Goal: Task Accomplishment & Management: Use online tool/utility

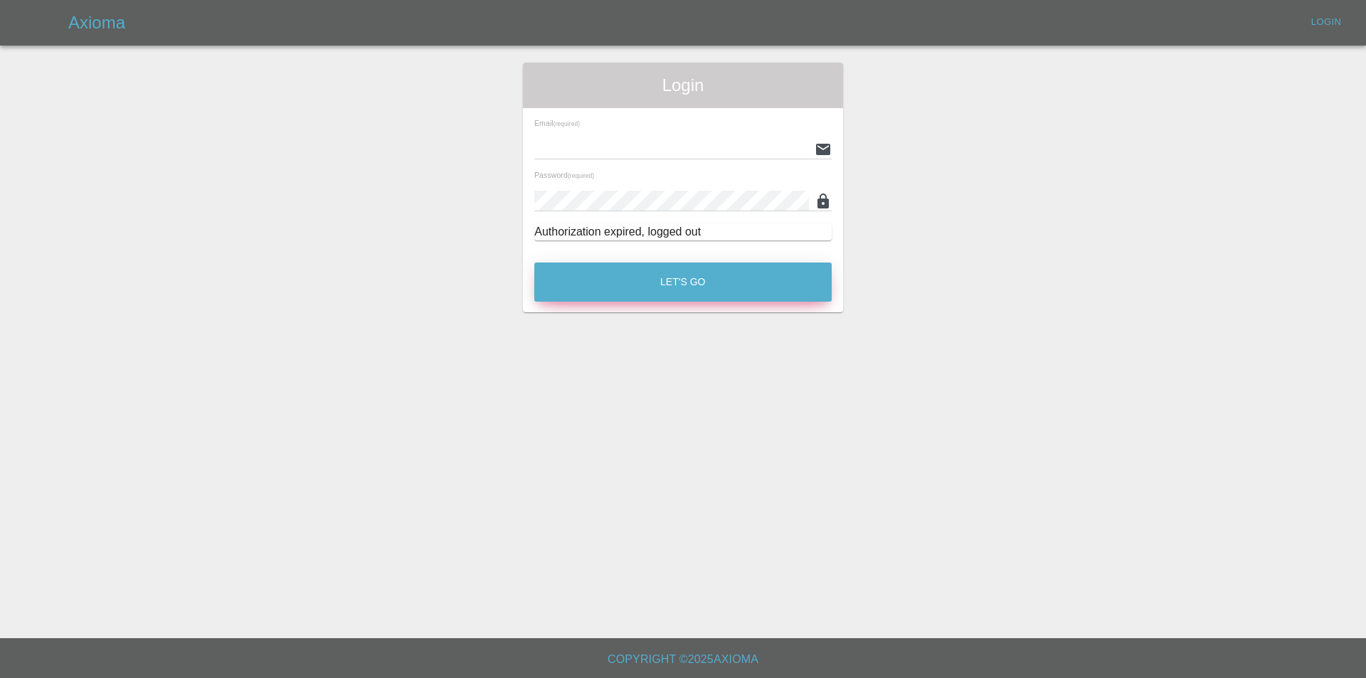
type input "[PERSON_NAME][EMAIL_ADDRESS][DOMAIN_NAME]"
click at [669, 275] on button "Let's Go" at bounding box center [682, 281] width 297 height 39
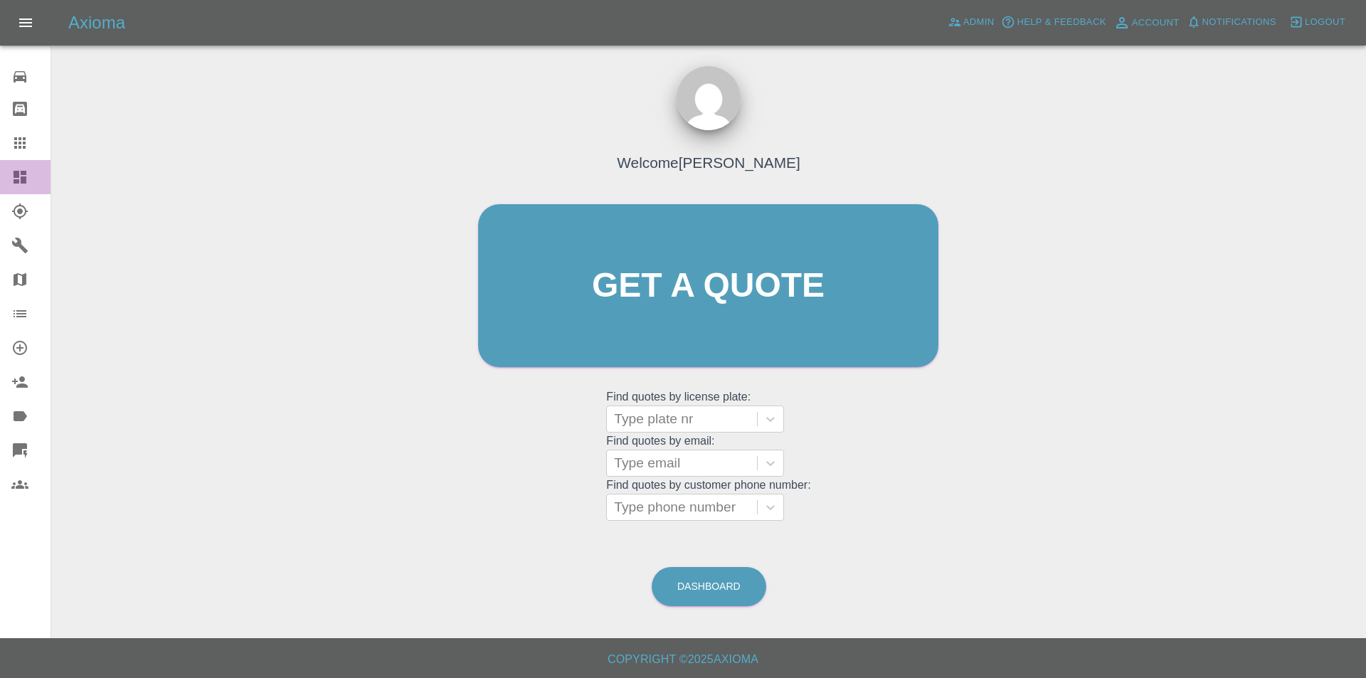
click at [22, 171] on icon at bounding box center [20, 177] width 13 height 13
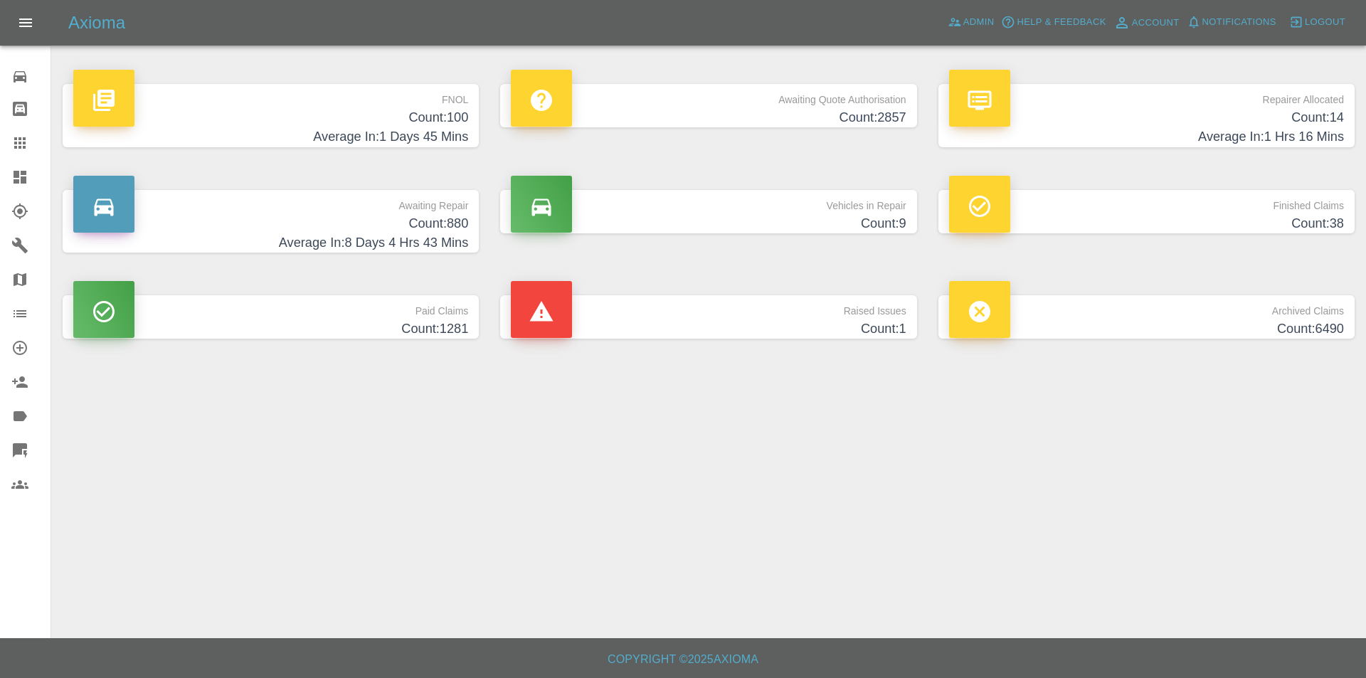
click at [464, 124] on h4 "Count: 100" at bounding box center [270, 117] width 395 height 19
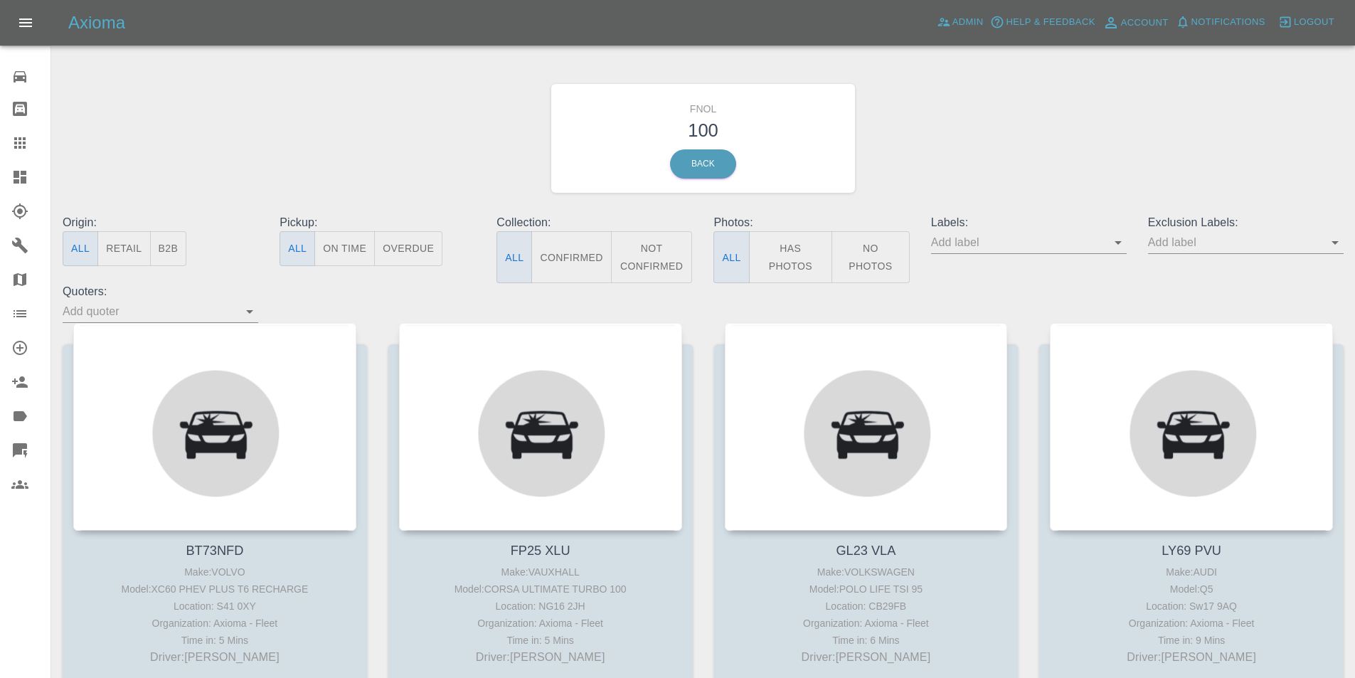
click at [812, 254] on button "Has Photos" at bounding box center [791, 257] width 84 height 52
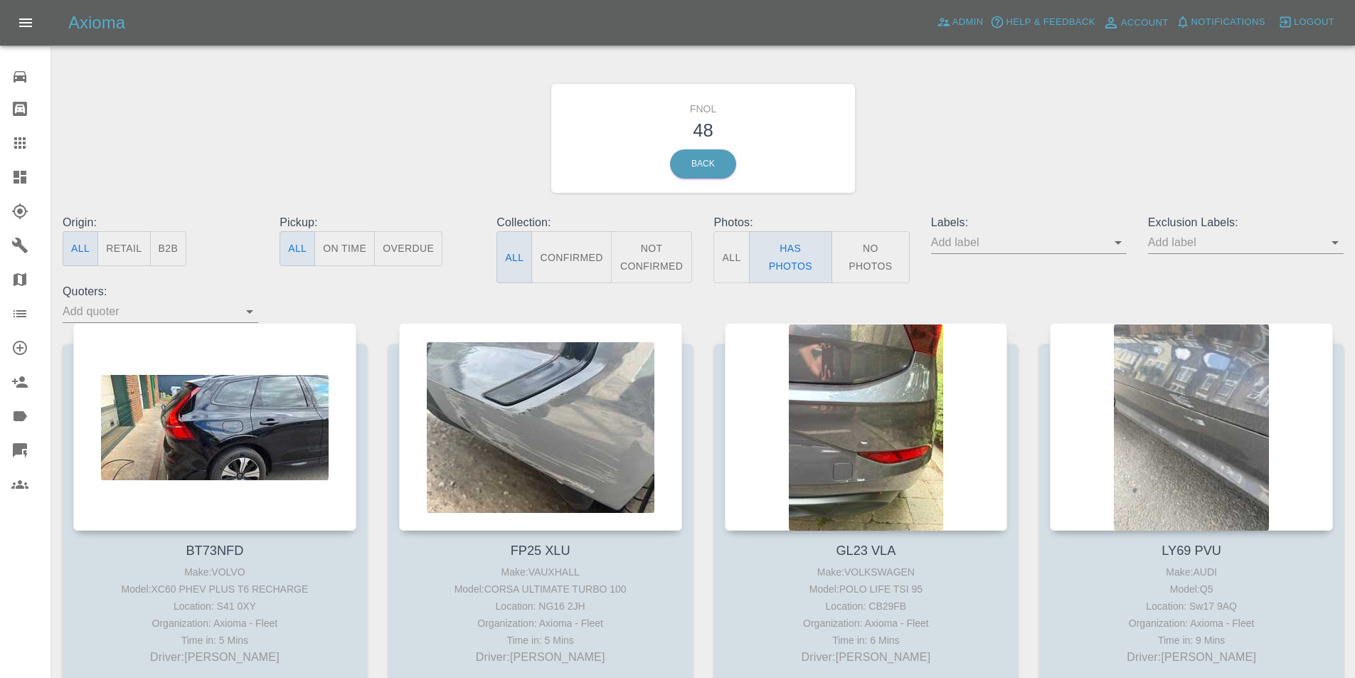
click at [1331, 248] on icon "Open" at bounding box center [1335, 242] width 17 height 17
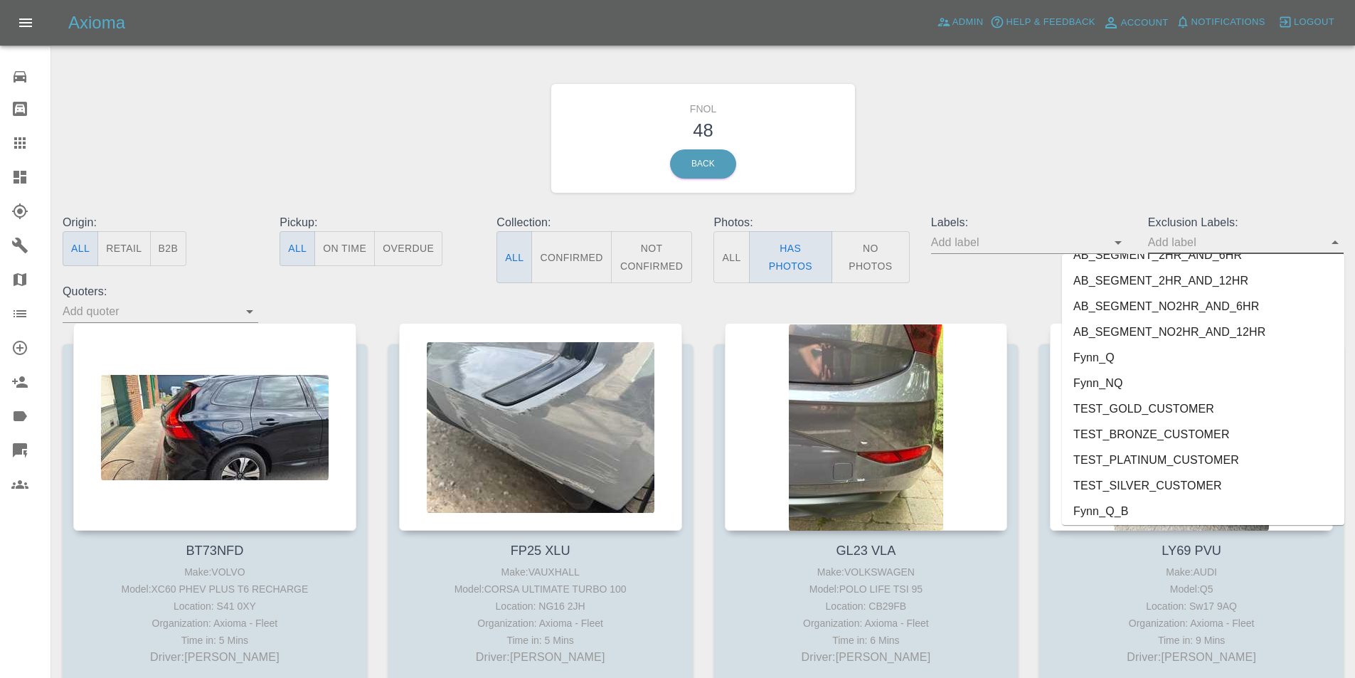
scroll to position [2967, 0]
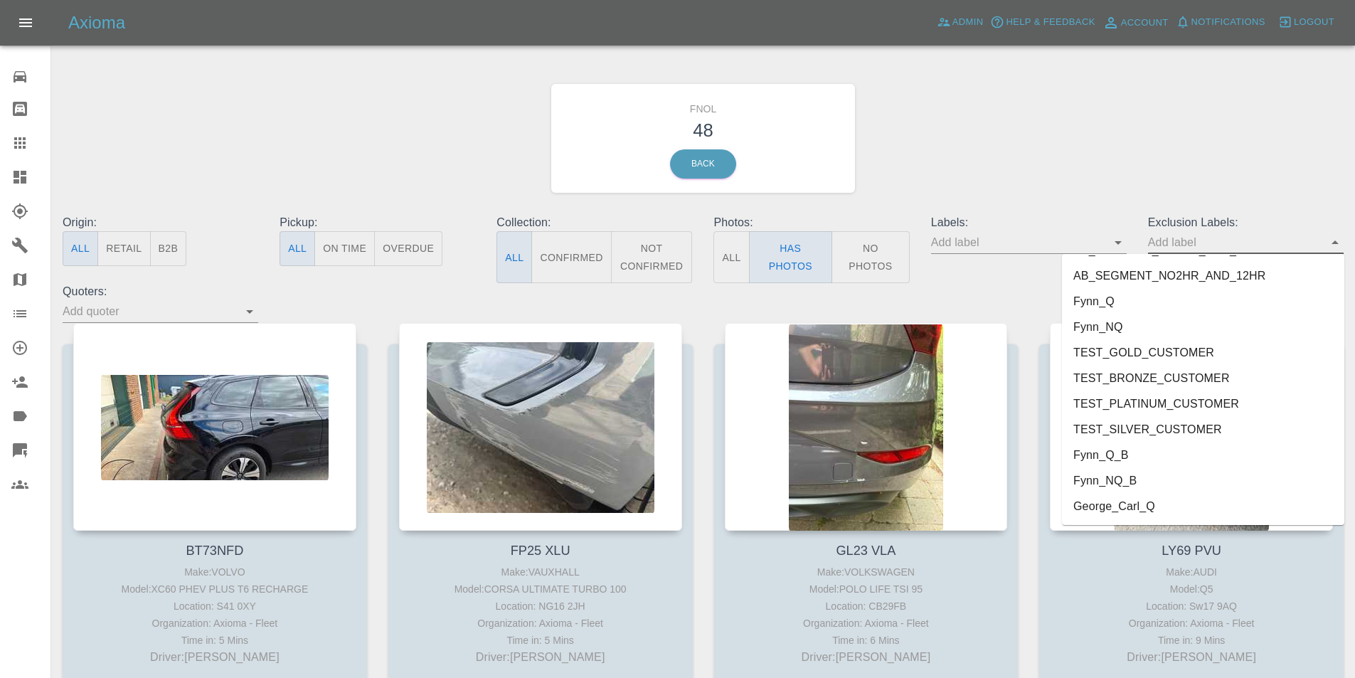
click at [1125, 506] on li "George_Carl_Q" at bounding box center [1203, 507] width 282 height 26
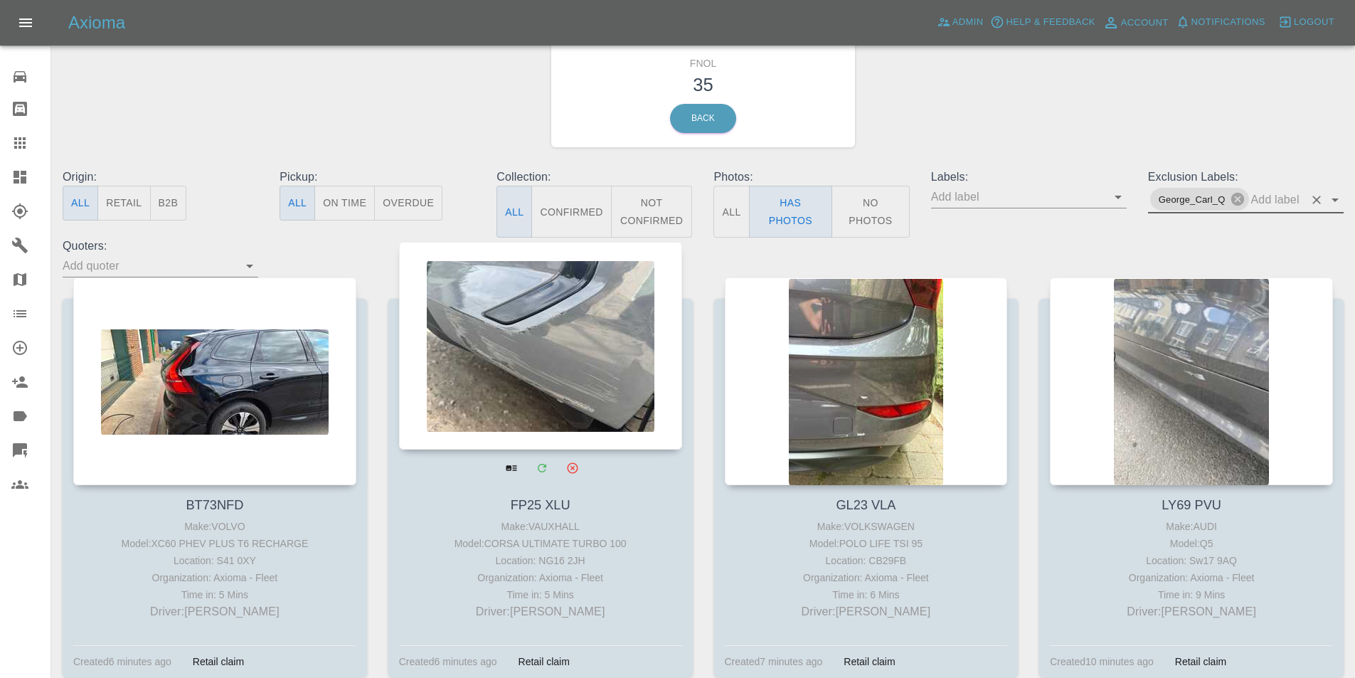
scroll to position [71, 0]
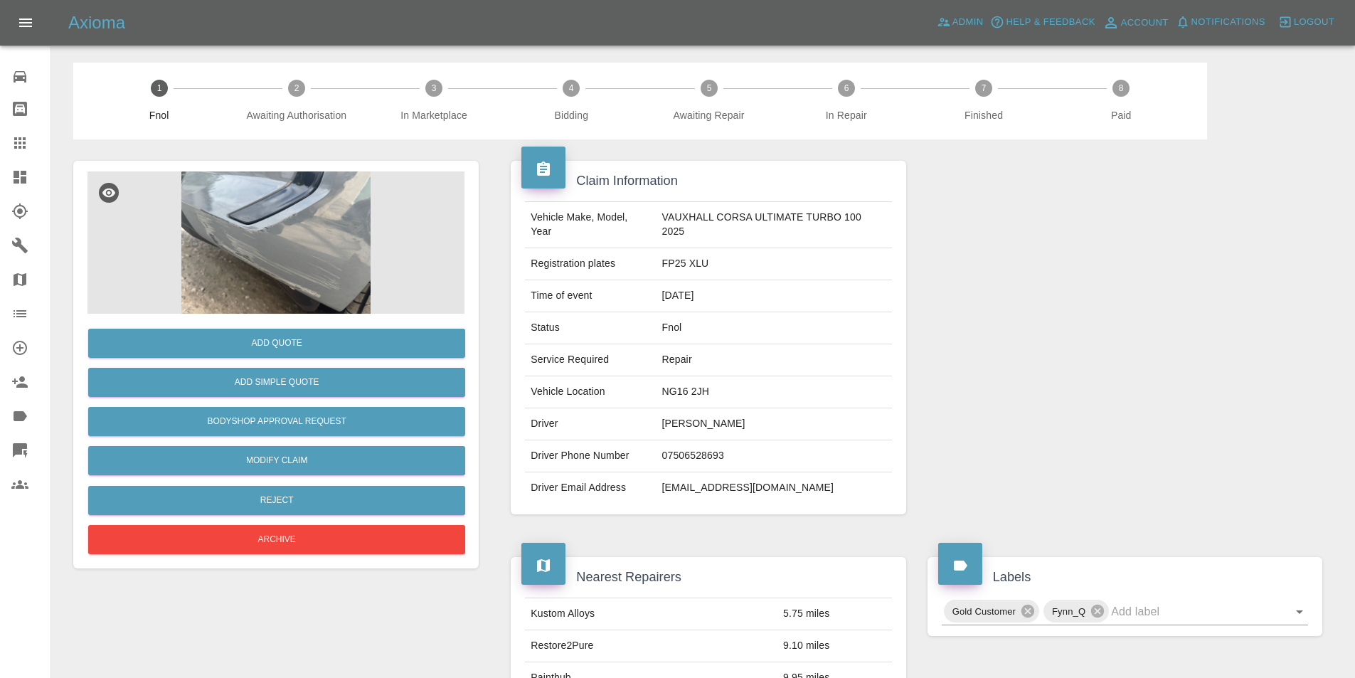
click at [255, 270] on img at bounding box center [275, 242] width 377 height 142
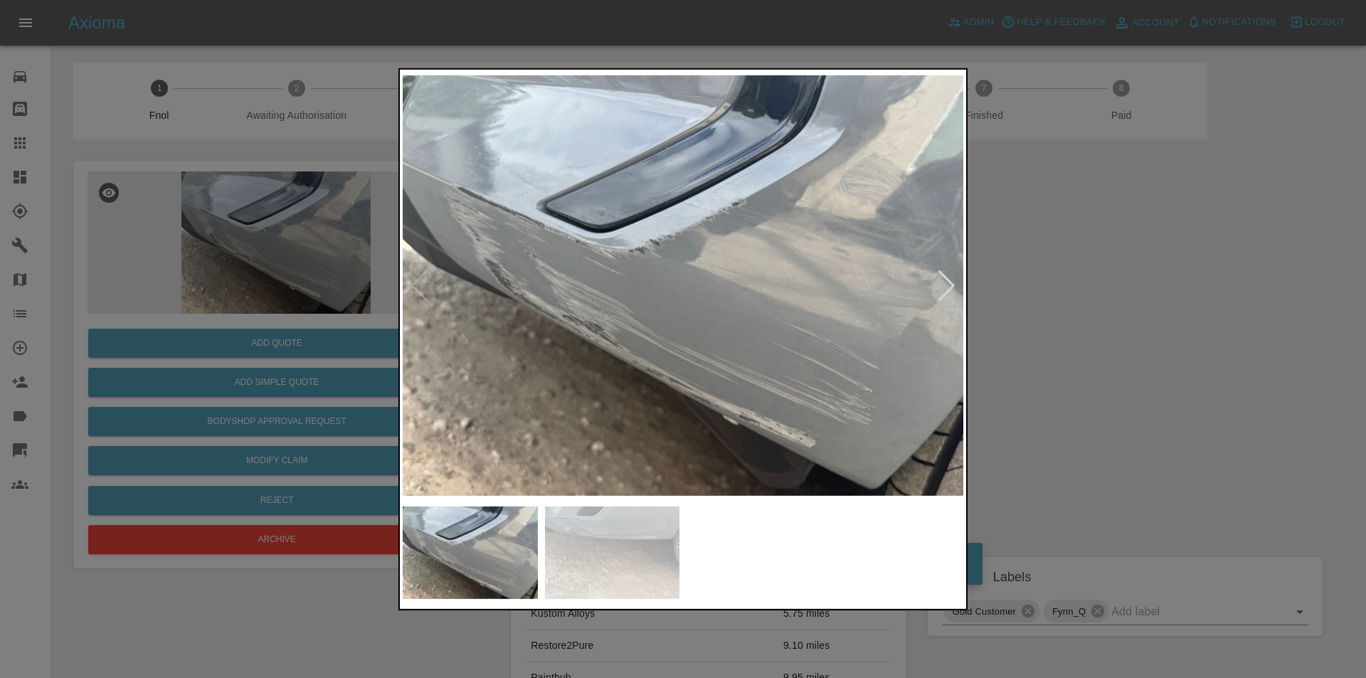
click at [946, 289] on div at bounding box center [946, 285] width 19 height 31
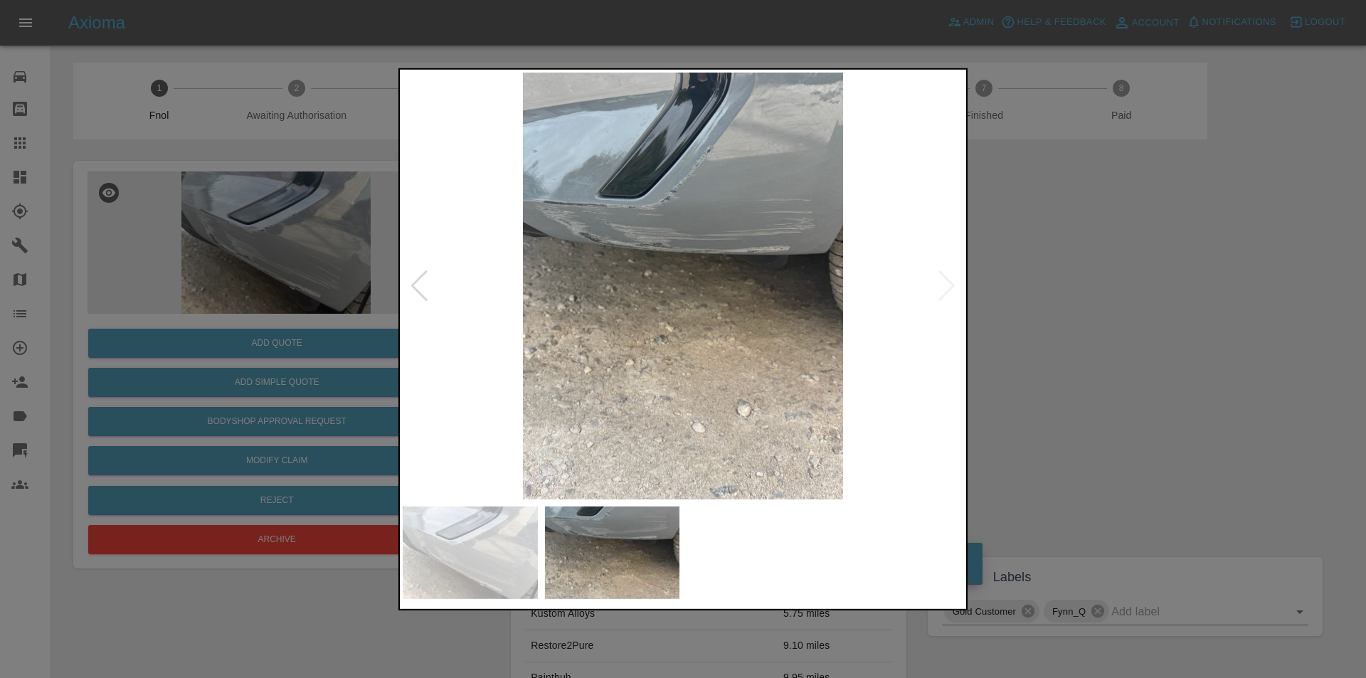
click at [946, 289] on img at bounding box center [683, 285] width 561 height 427
click at [1129, 323] on div at bounding box center [683, 339] width 1366 height 678
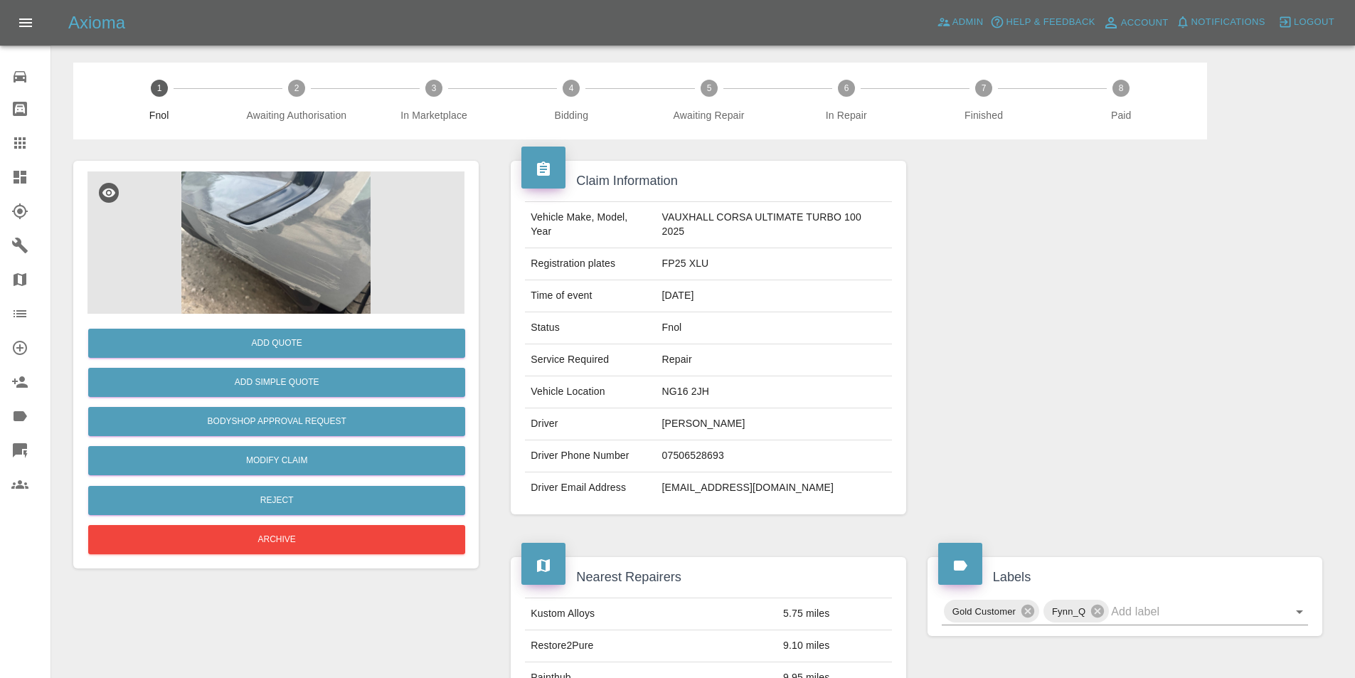
click at [246, 202] on img at bounding box center [275, 242] width 377 height 142
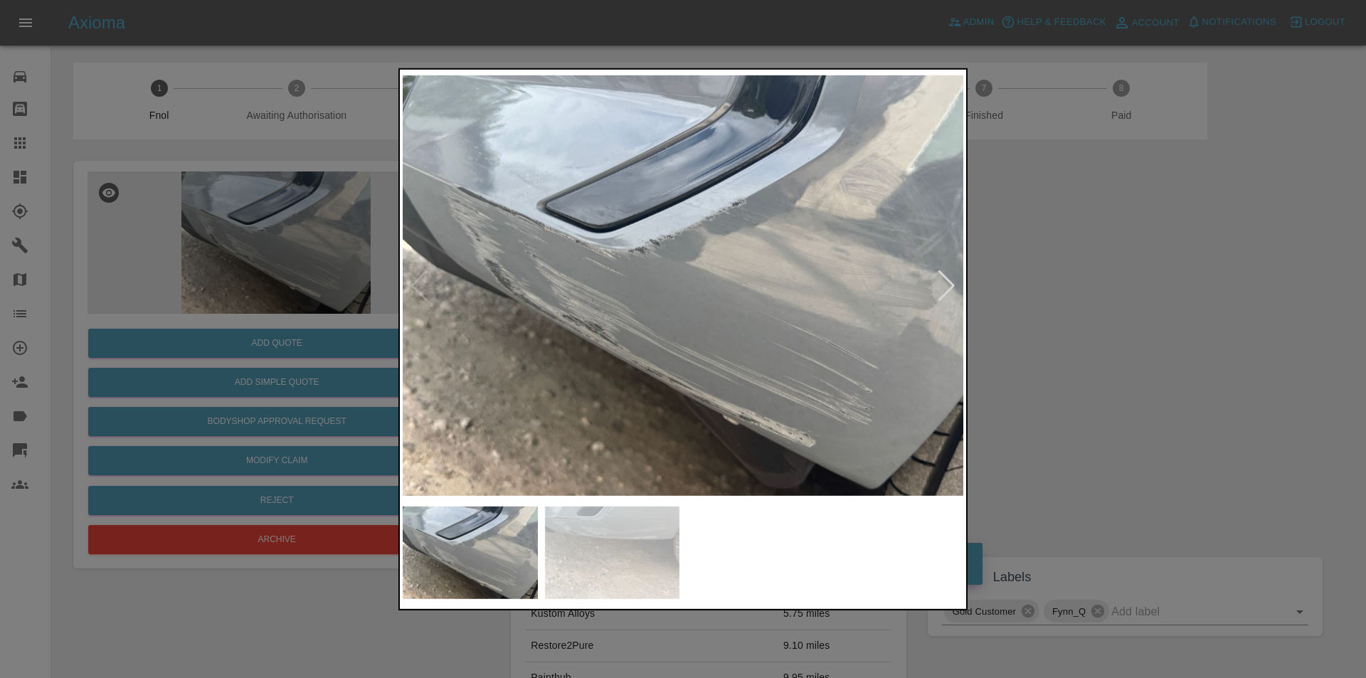
click at [948, 279] on div at bounding box center [946, 285] width 19 height 31
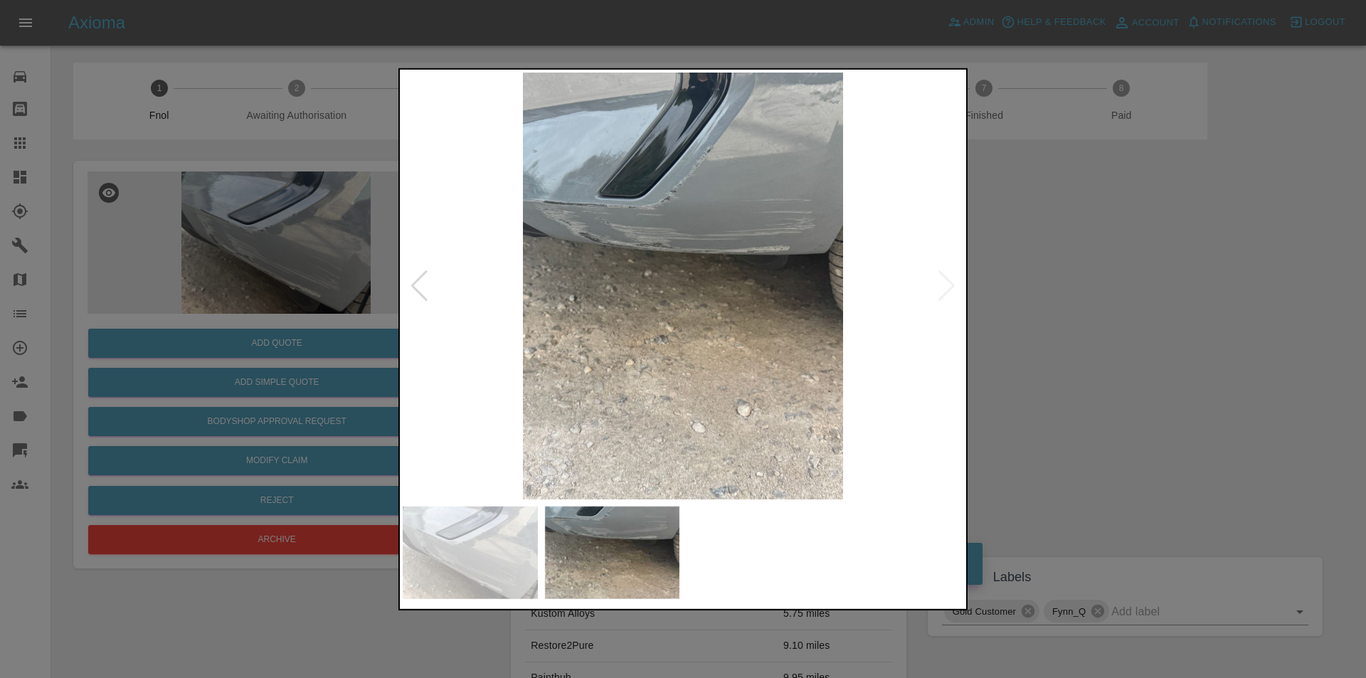
click at [948, 279] on img at bounding box center [683, 285] width 561 height 427
click at [1152, 299] on div at bounding box center [683, 339] width 1366 height 678
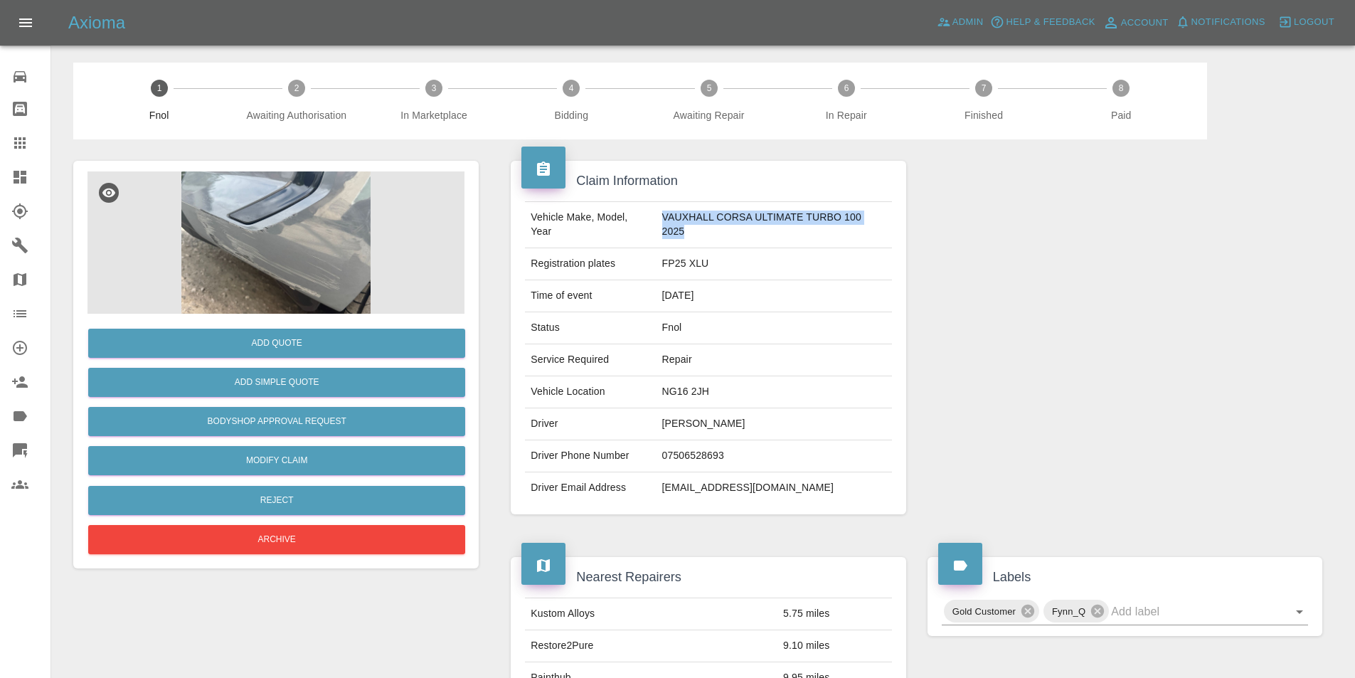
drag, startPoint x: 663, startPoint y: 219, endPoint x: 717, endPoint y: 230, distance: 55.1
click at [717, 230] on td "VAUXHALL CORSA ULTIMATE TURBO 100 2025" at bounding box center [774, 225] width 235 height 46
copy td "VAUXHALL CORSA ULTIMATE TURBO 100 2025"
click at [278, 384] on button "Add Simple Quote" at bounding box center [276, 382] width 377 height 29
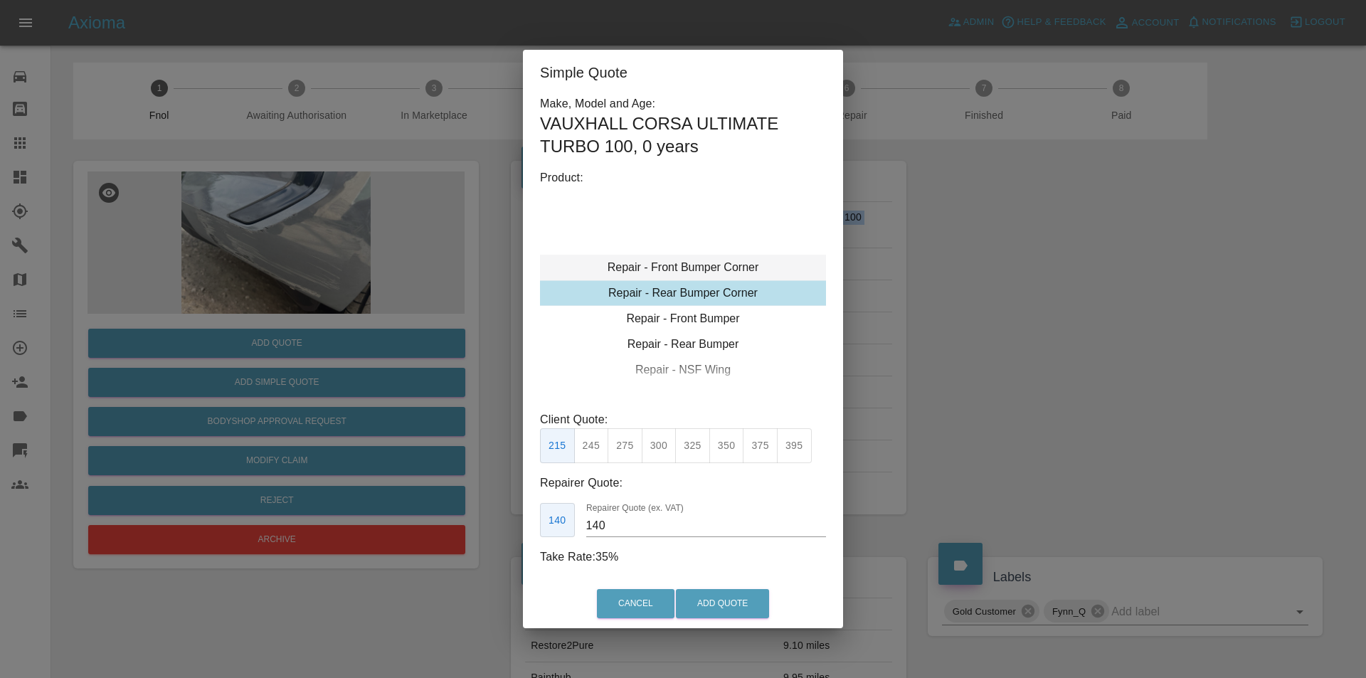
type input "120"
click at [723, 263] on div "Repair - Front Bumper Corner" at bounding box center [683, 268] width 286 height 26
click at [717, 610] on button "Add Quote" at bounding box center [722, 603] width 93 height 29
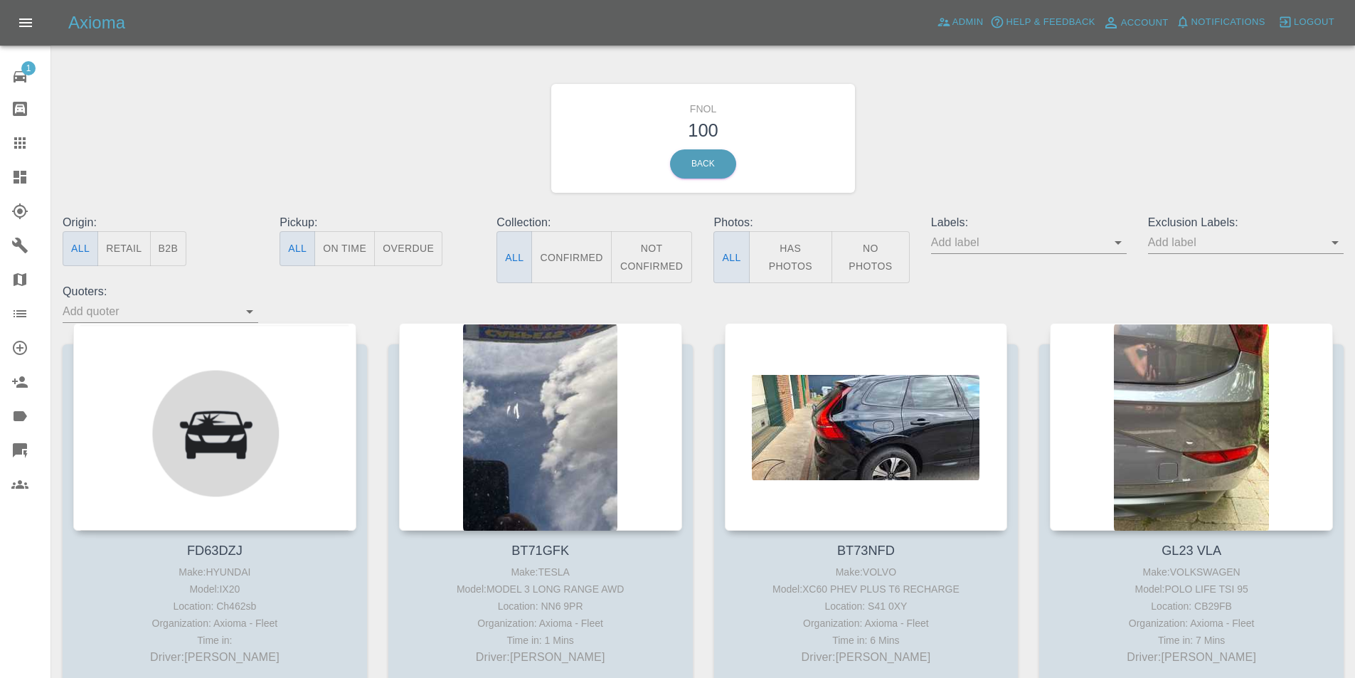
click at [791, 270] on button "Has Photos" at bounding box center [791, 257] width 84 height 52
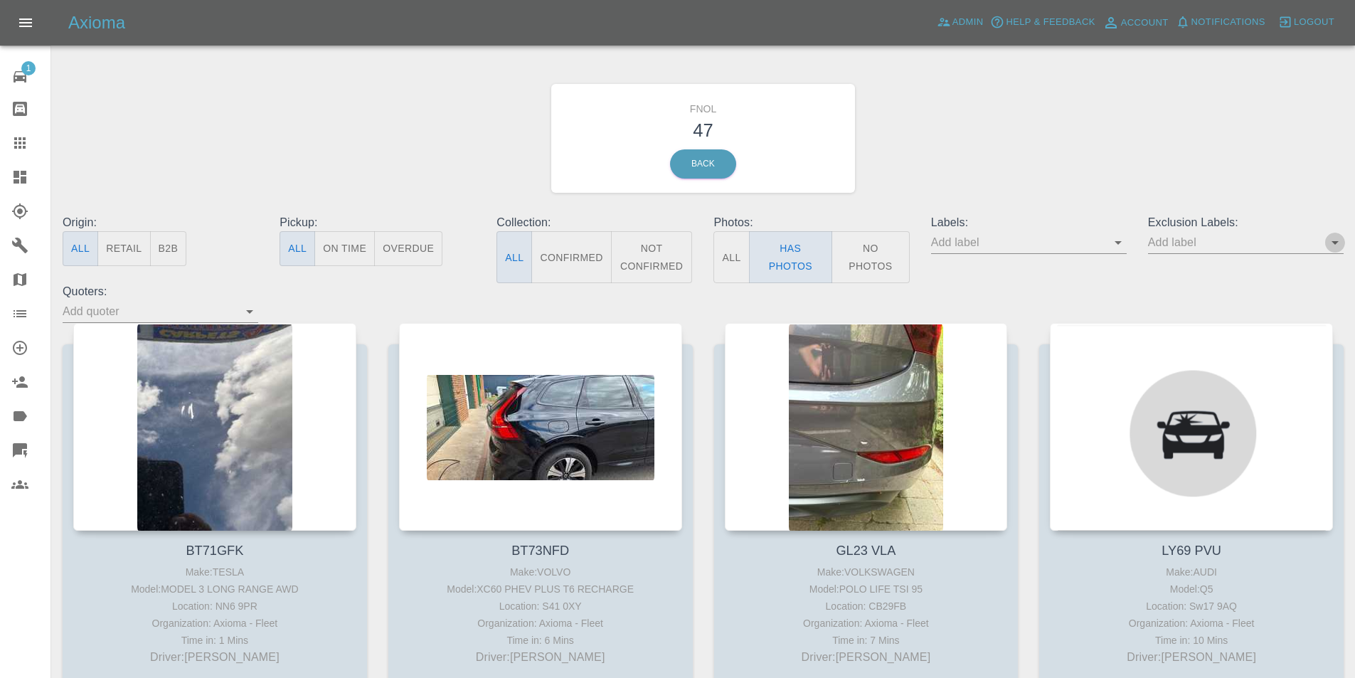
click at [1333, 242] on icon "Open" at bounding box center [1335, 243] width 7 height 4
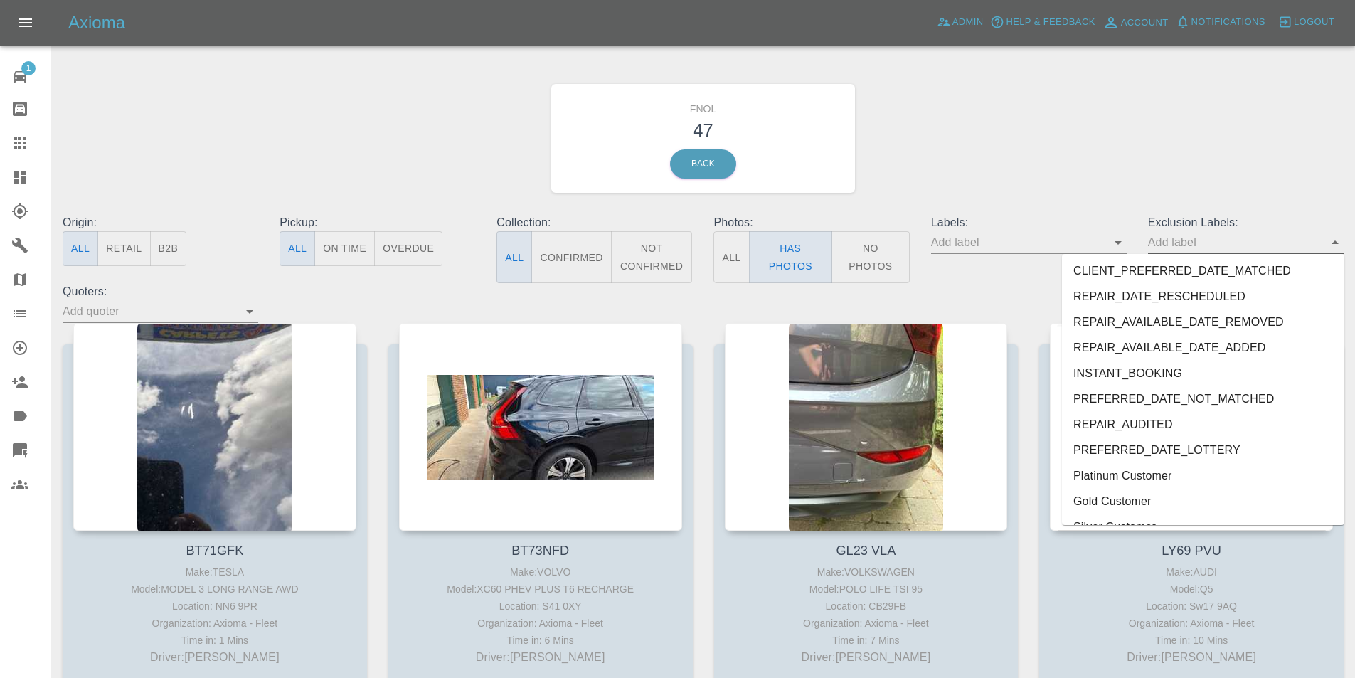
scroll to position [2967, 0]
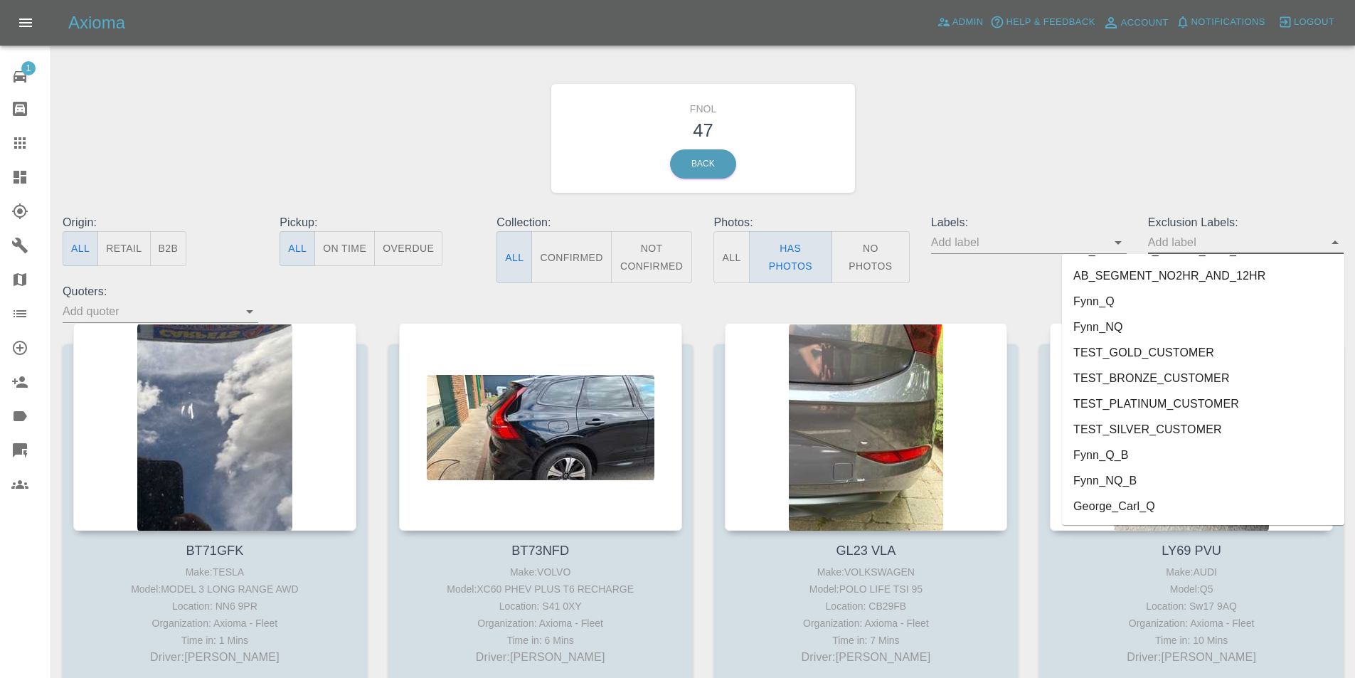
click at [1142, 502] on li "George_Carl_Q" at bounding box center [1203, 507] width 282 height 26
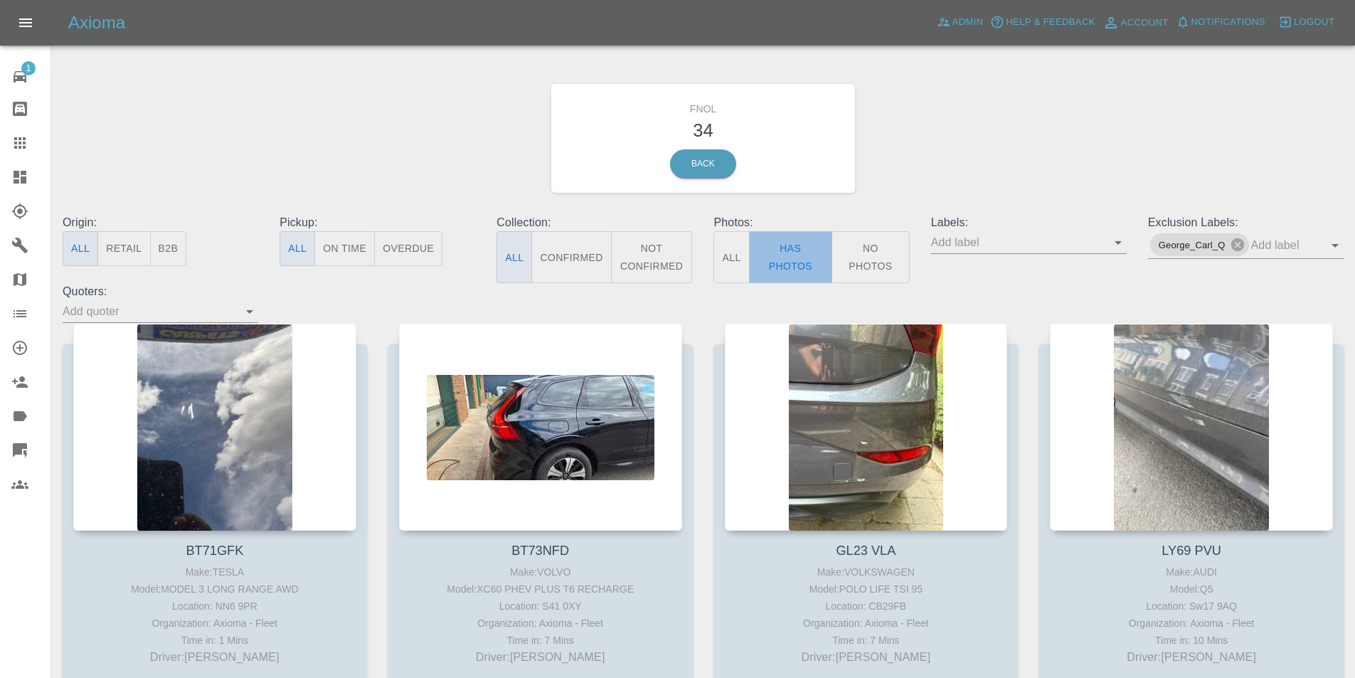
click at [790, 276] on button "Has Photos" at bounding box center [791, 257] width 84 height 52
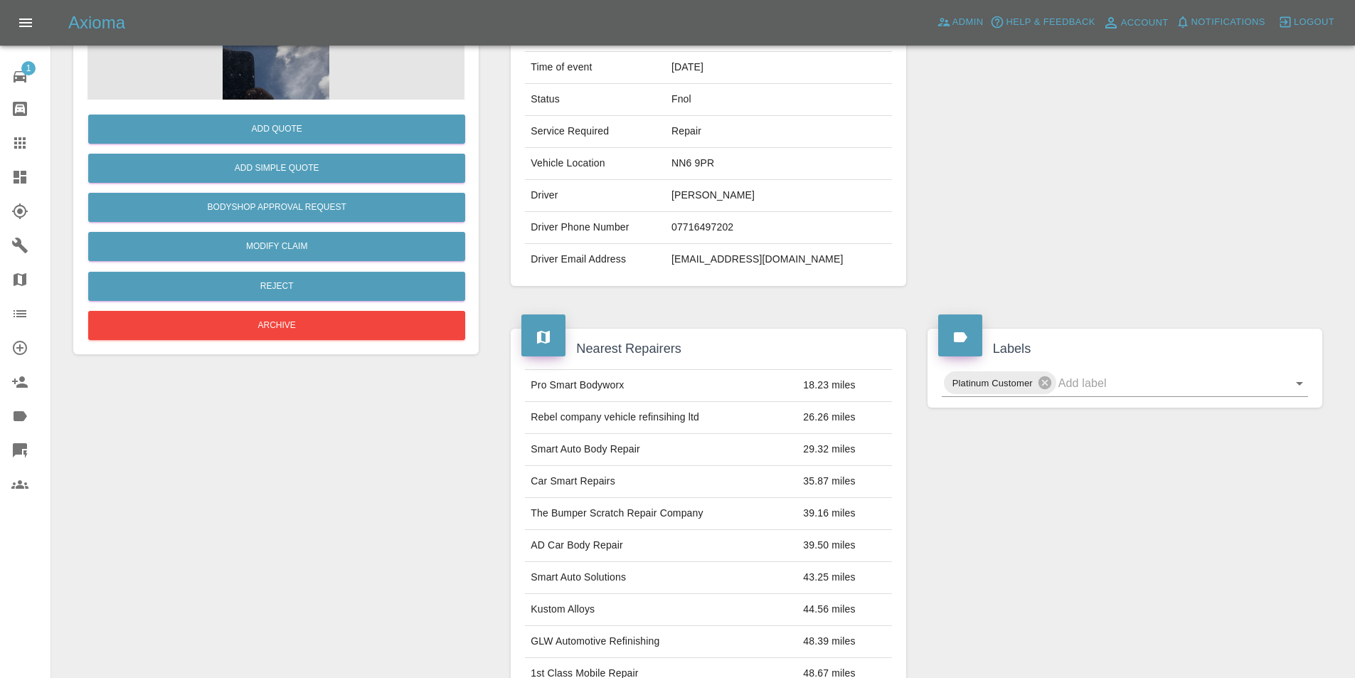
scroll to position [71, 0]
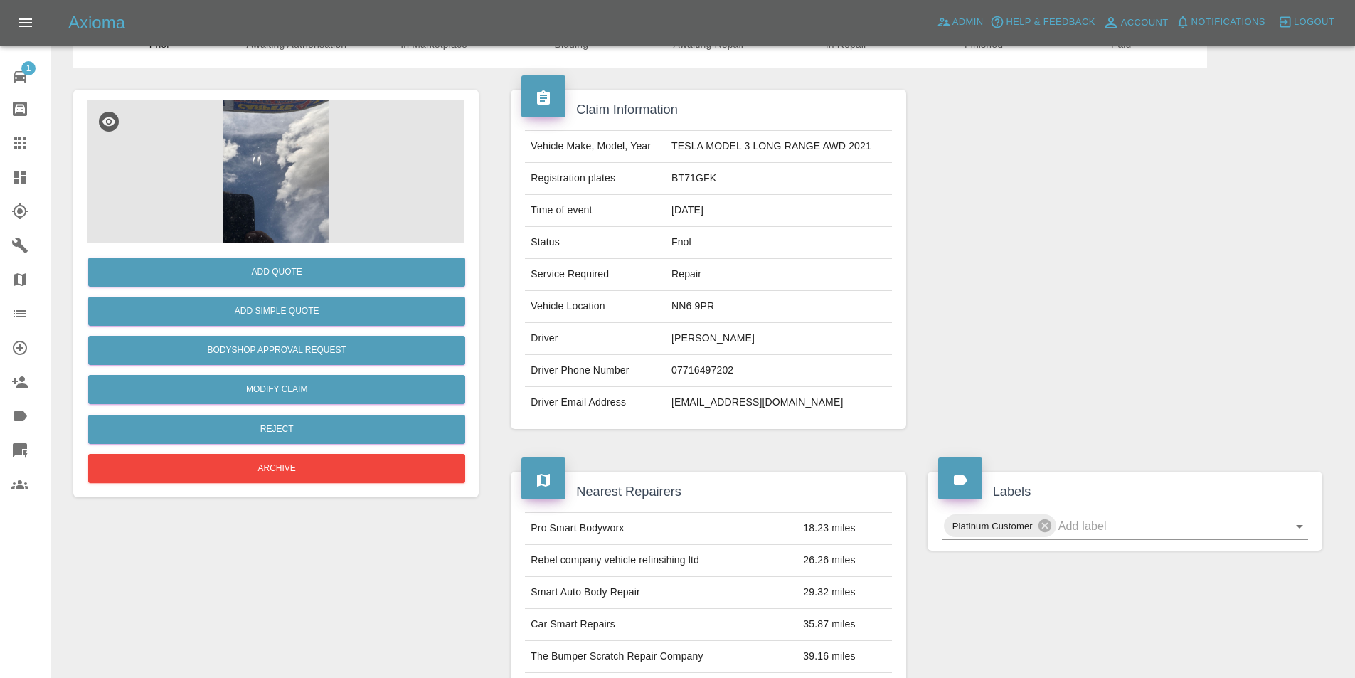
click at [273, 171] on img at bounding box center [275, 171] width 377 height 142
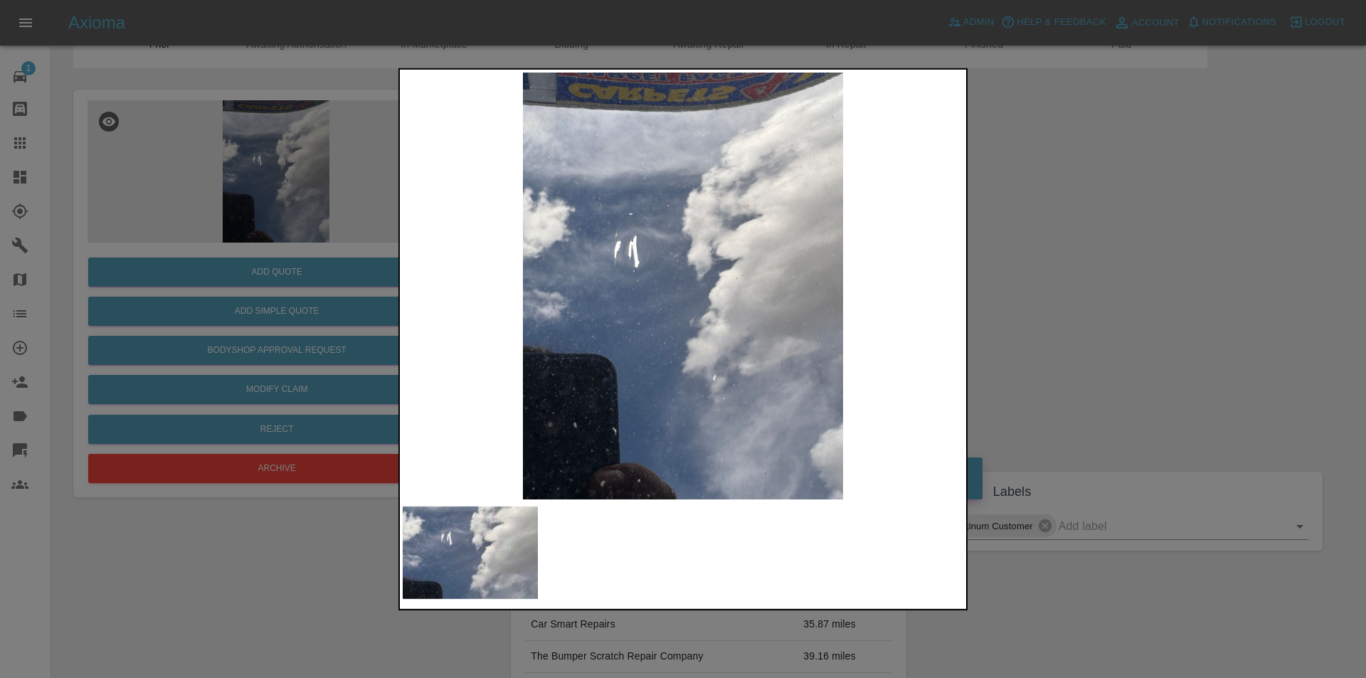
drag, startPoint x: 1078, startPoint y: 317, endPoint x: 718, endPoint y: 398, distance: 368.3
click at [1074, 318] on div at bounding box center [683, 339] width 1366 height 678
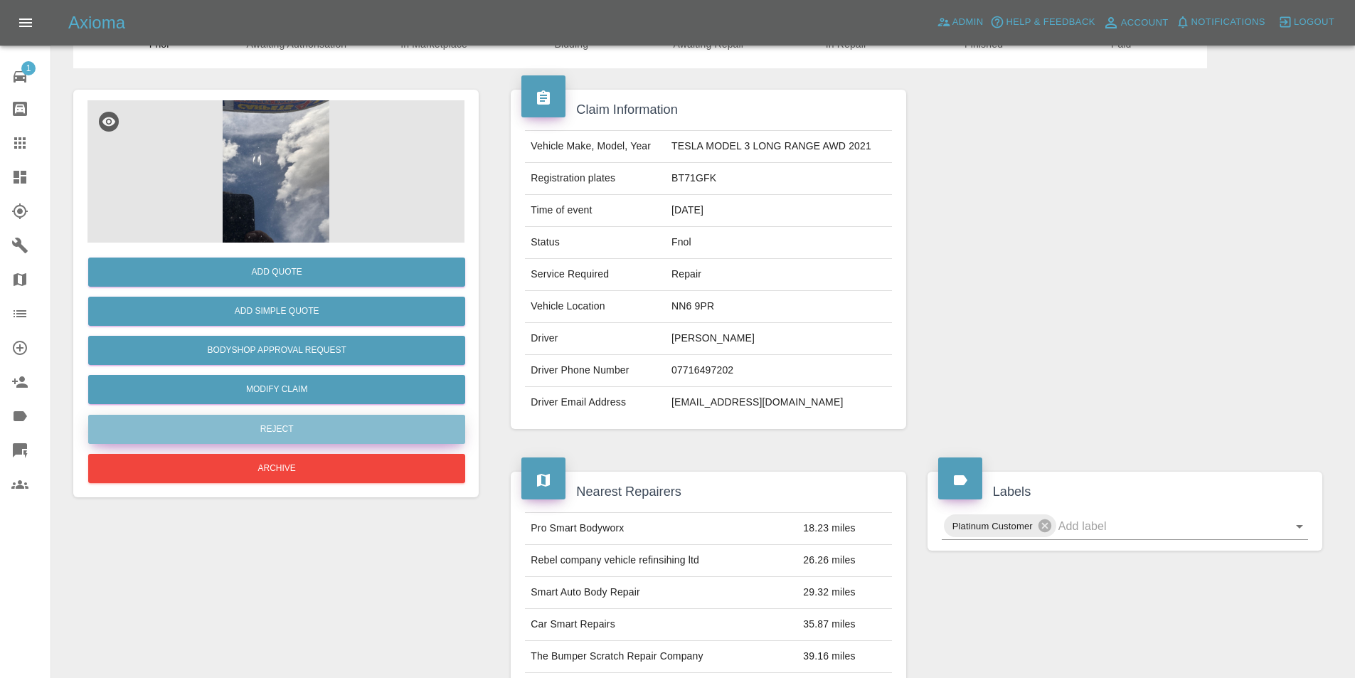
click at [279, 440] on button "Reject" at bounding box center [276, 429] width 377 height 29
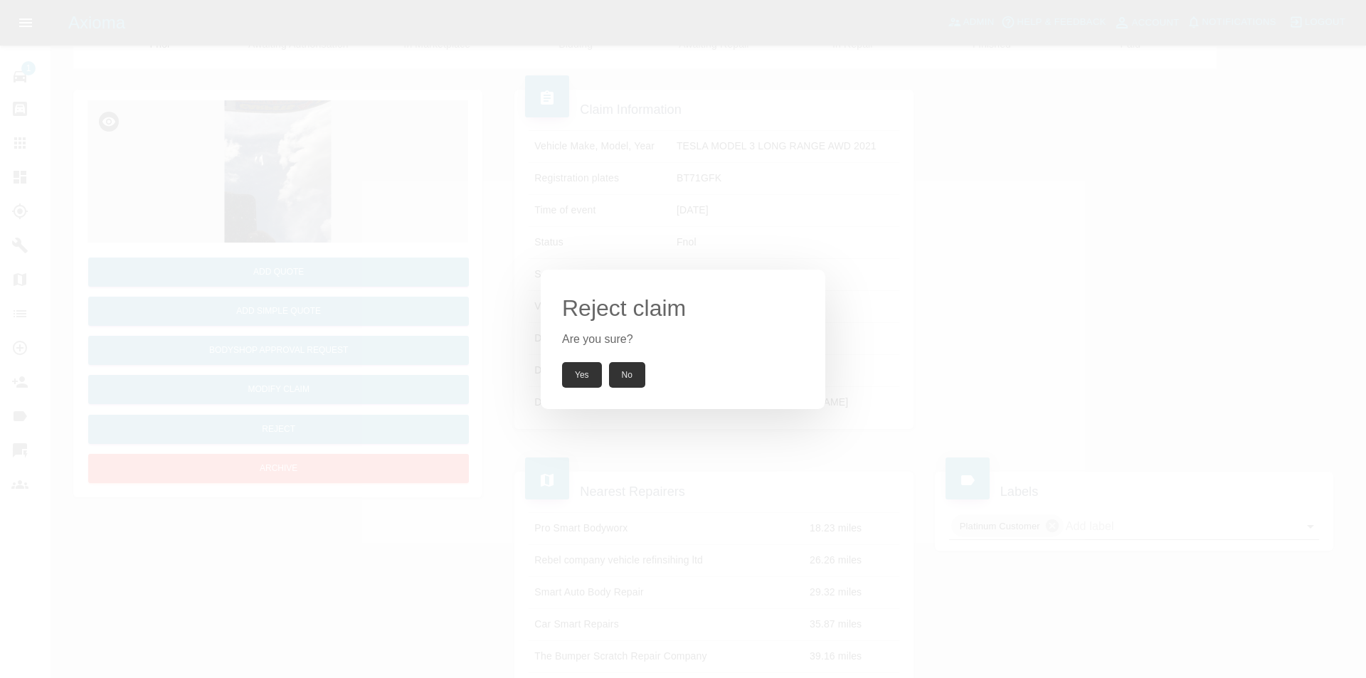
click at [574, 380] on button "Yes" at bounding box center [582, 375] width 40 height 26
